Goal: Information Seeking & Learning: Learn about a topic

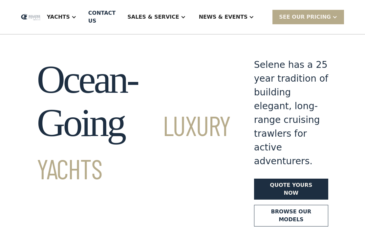
scroll to position [7, 0]
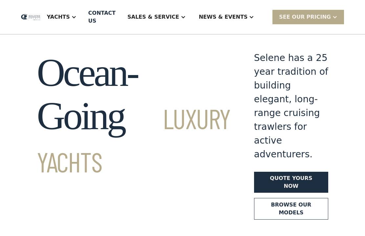
click at [153, 13] on div "Sales & Service" at bounding box center [153, 17] width 52 height 8
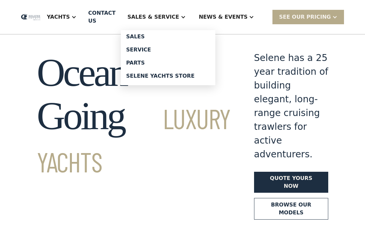
click at [149, 50] on div "Service" at bounding box center [168, 49] width 84 height 5
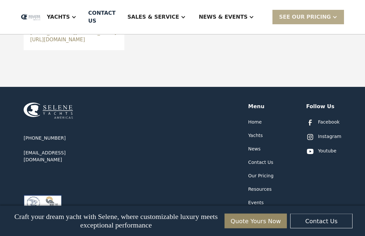
scroll to position [368, 0]
click at [266, 186] on div "Resources" at bounding box center [260, 189] width 24 height 7
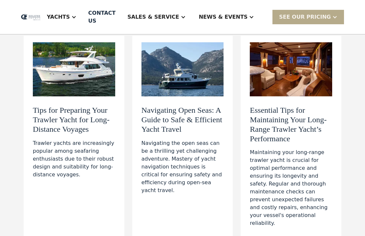
scroll to position [71, 0]
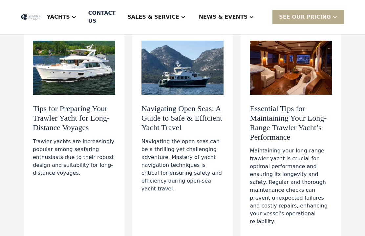
click at [43, 124] on h2 "Tips for Preparing Your Trawler Yacht for Long-Distance Voyages" at bounding box center [74, 118] width 82 height 28
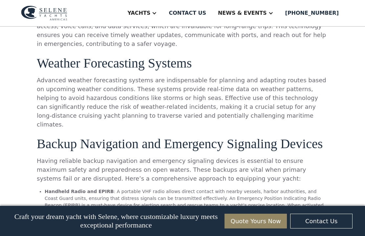
scroll to position [1702, 0]
